Goal: Find specific page/section: Find specific page/section

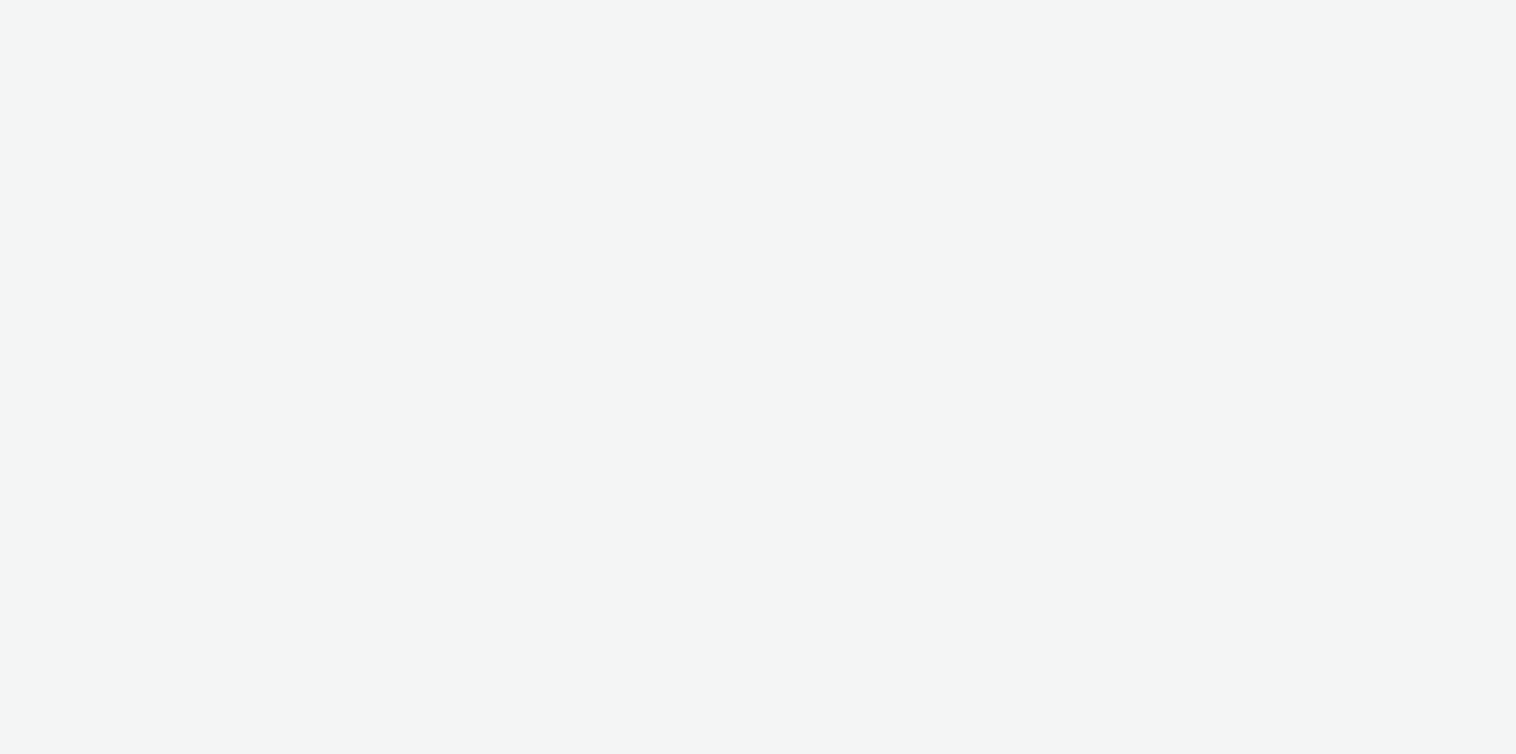
select select "2fc77e36-bb93-4aa3-9dff-dcb08e02eac6"
select select "1eb1e436-ff10-4439-ac20-4e17fcc0c996"
select select "ac009755-aa48-4799-8050-7a339a378eb8"
select select "79162ed7-0017-4339-93b0-3399b708648f"
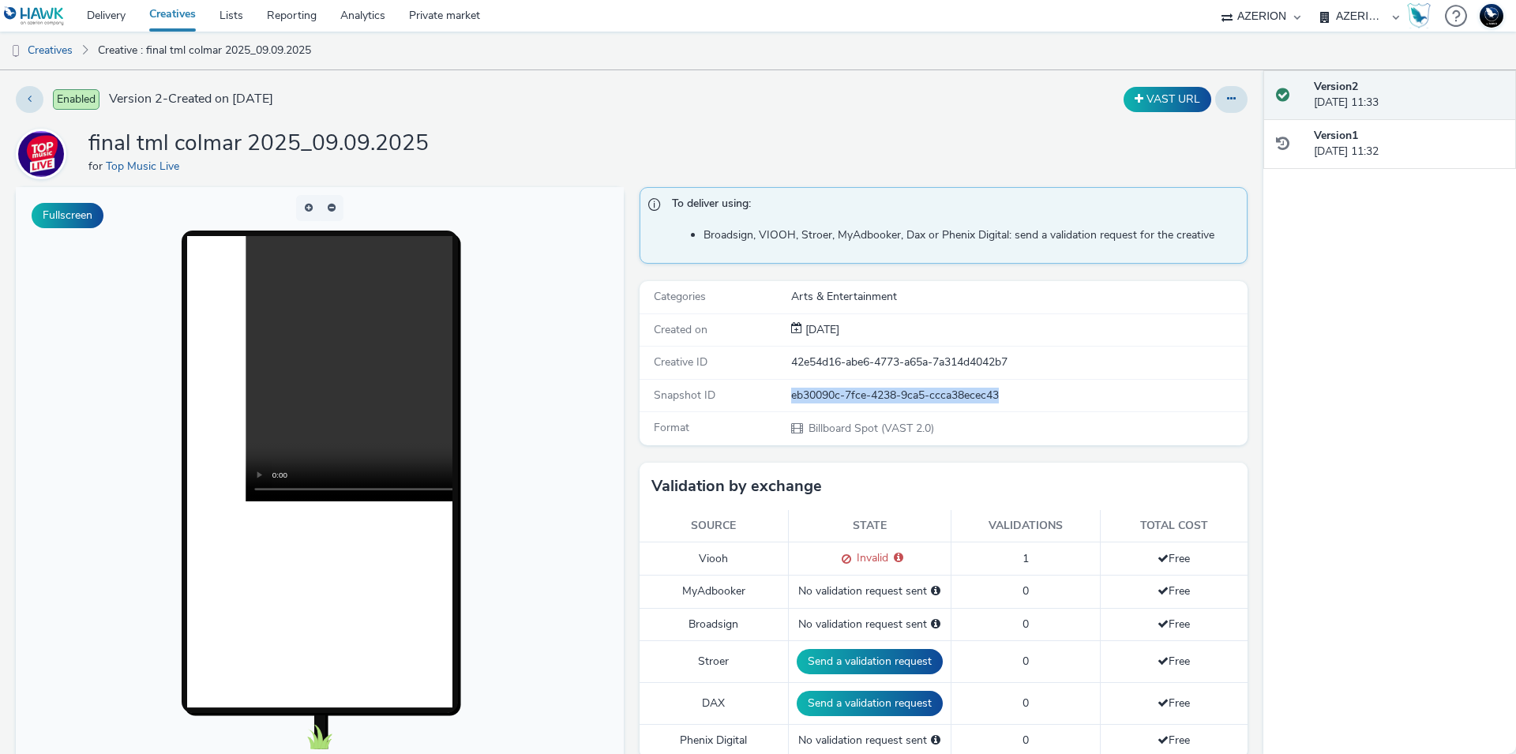
drag, startPoint x: 1002, startPoint y: 393, endPoint x: 785, endPoint y: 403, distance: 217.3
click at [791, 403] on div "eb30090c-7fce-4238-9ca5-ccca38ecec43" at bounding box center [1018, 396] width 455 height 16
click at [138, 164] on link "Top Music Live" at bounding box center [146, 166] width 80 height 15
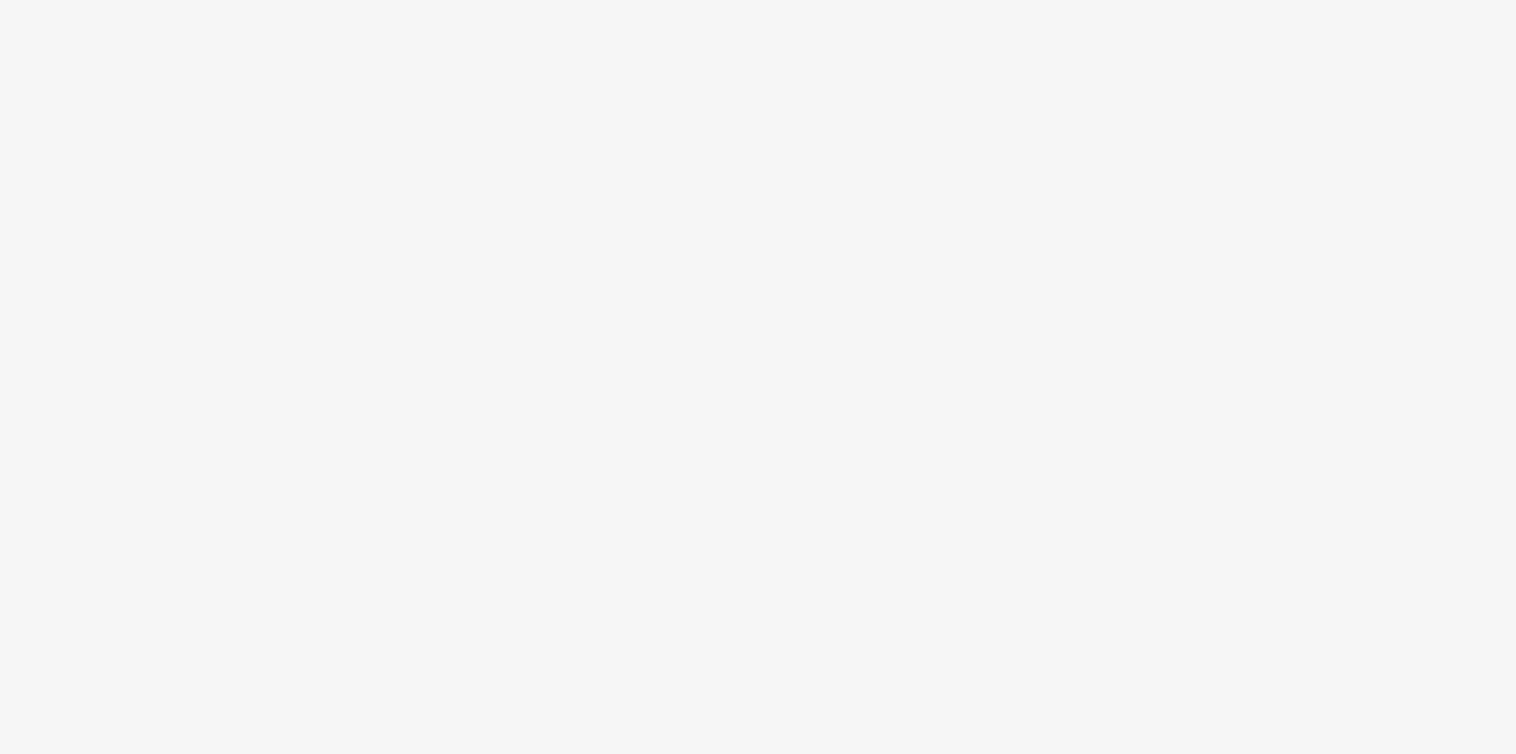
select select "ac009755-aa48-4799-8050-7a339a378eb8"
select select "79162ed7-0017-4339-93b0-3399b708648f"
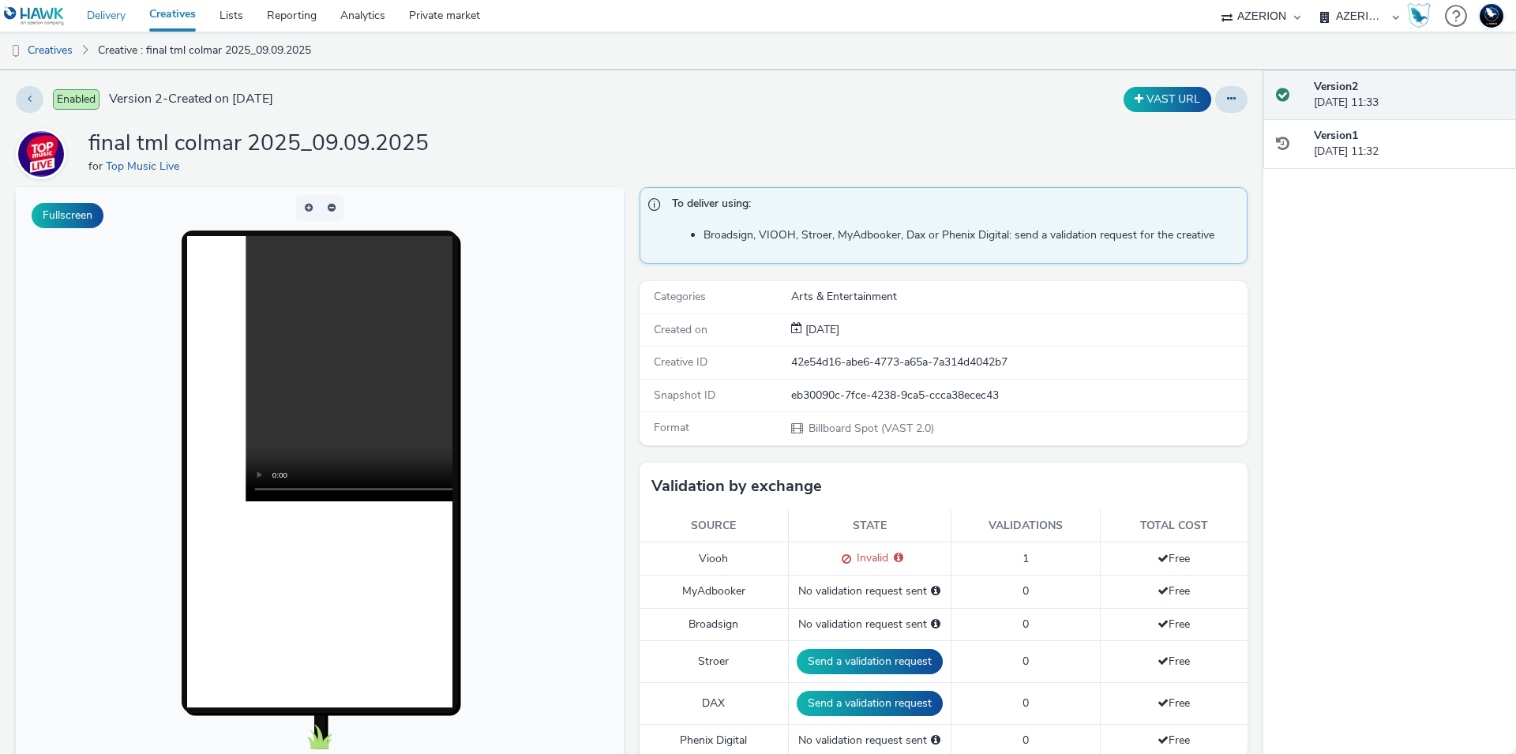
click at [98, 27] on link "Delivery" at bounding box center [106, 16] width 62 height 32
